Goal: Check status

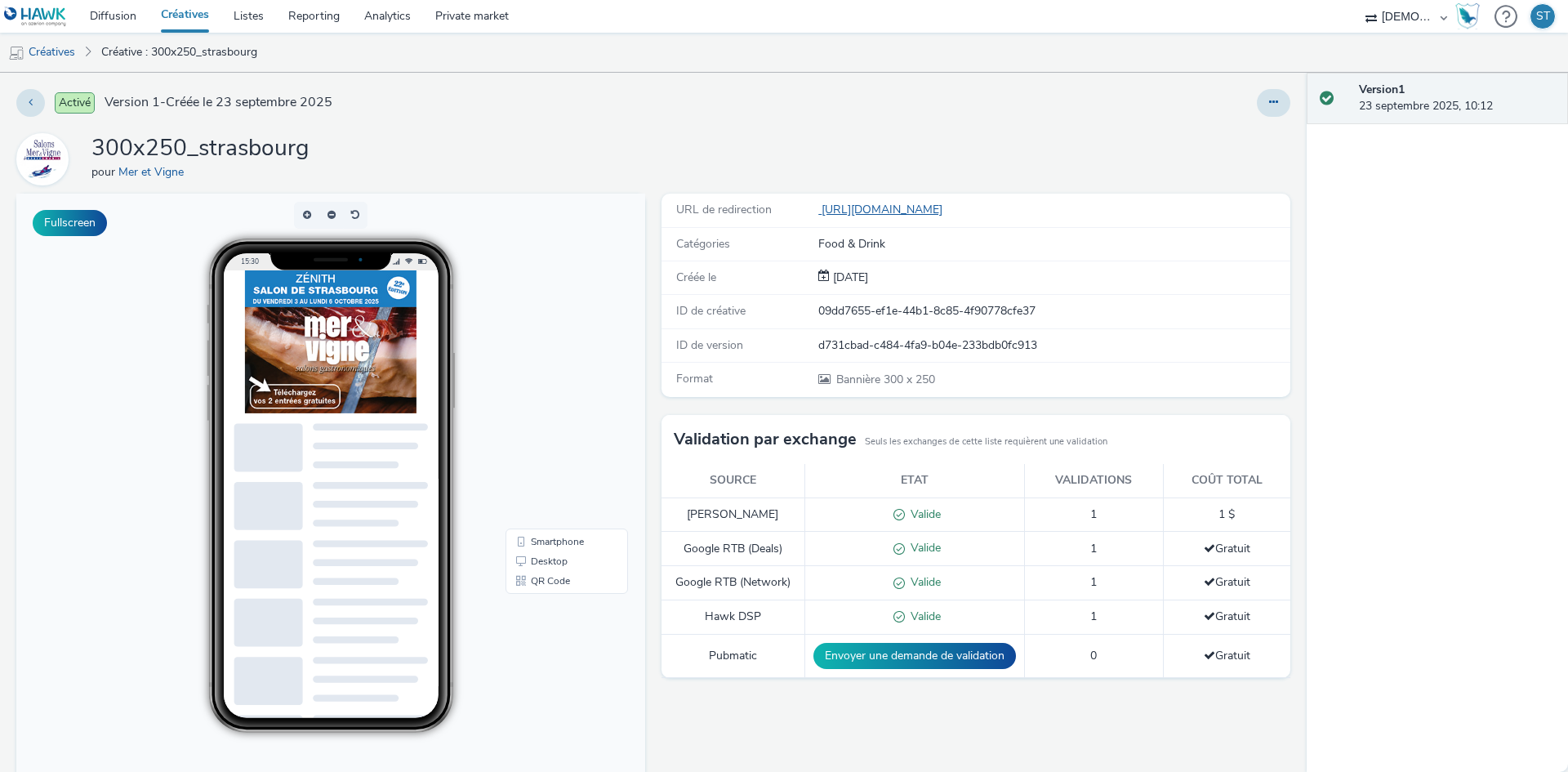
click at [871, 213] on link "[URL][DOMAIN_NAME]" at bounding box center [884, 210] width 131 height 16
